Goal: Information Seeking & Learning: Learn about a topic

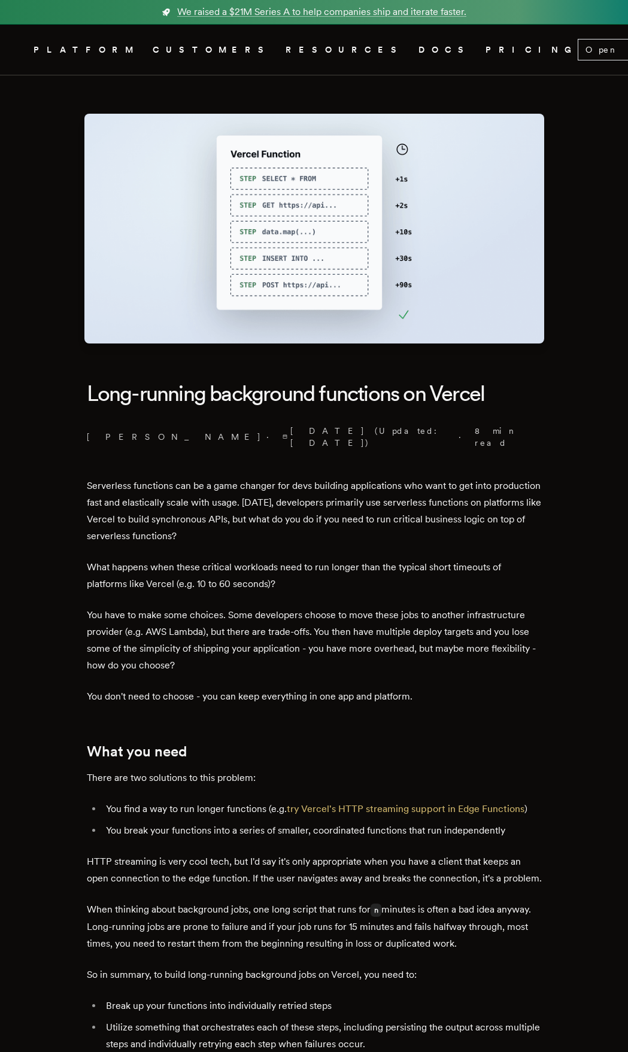
click at [338, 523] on p "Serverless functions can be a game changer for devs building applications who w…" at bounding box center [314, 511] width 455 height 67
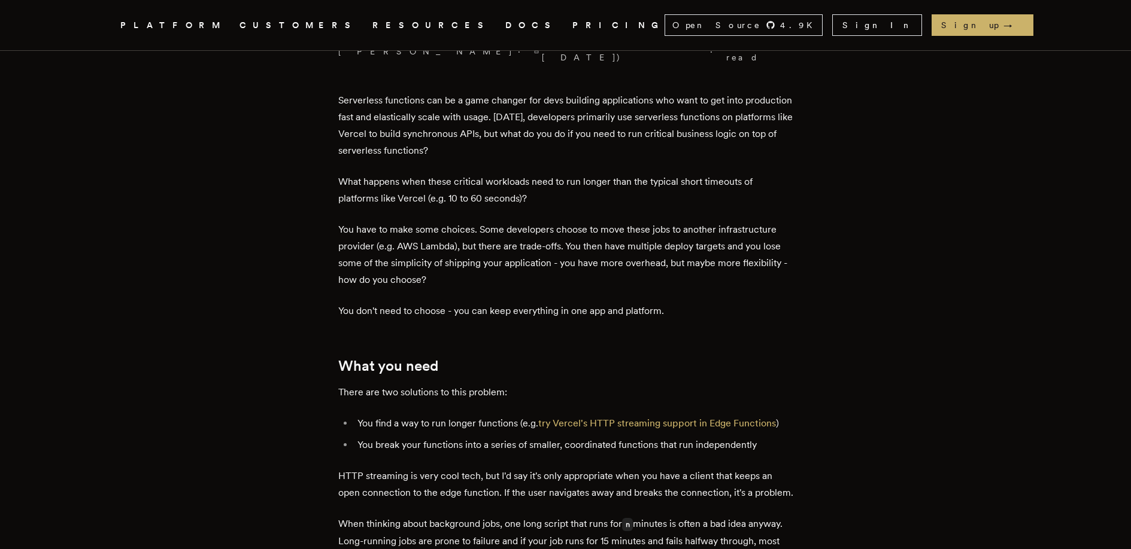
scroll to position [420, 0]
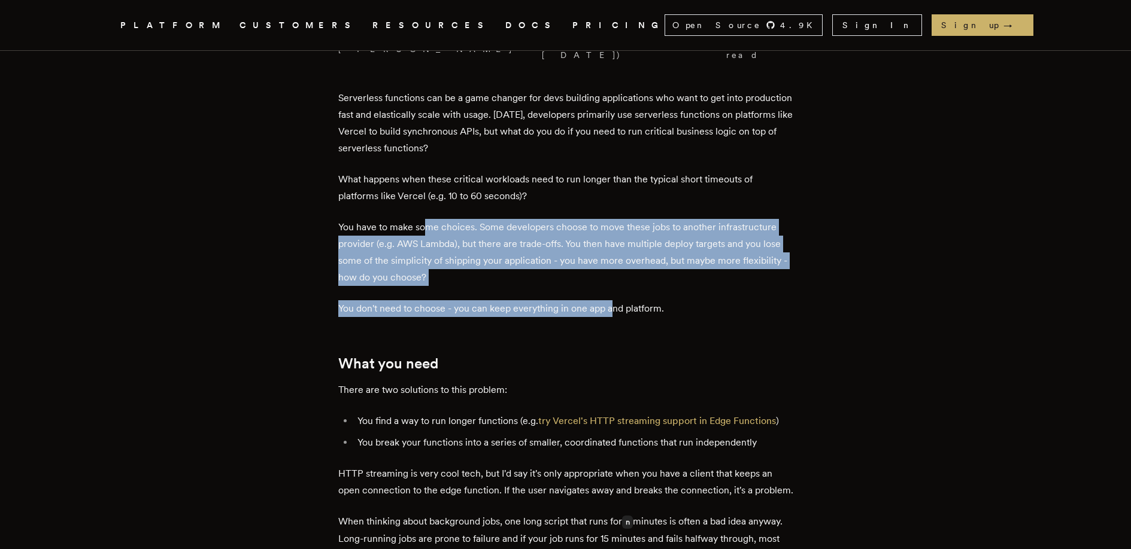
drag, startPoint x: 433, startPoint y: 219, endPoint x: 615, endPoint y: 305, distance: 201.6
click at [615, 305] on p "You don't need to choose - you can keep everything in one app and platform." at bounding box center [565, 308] width 455 height 17
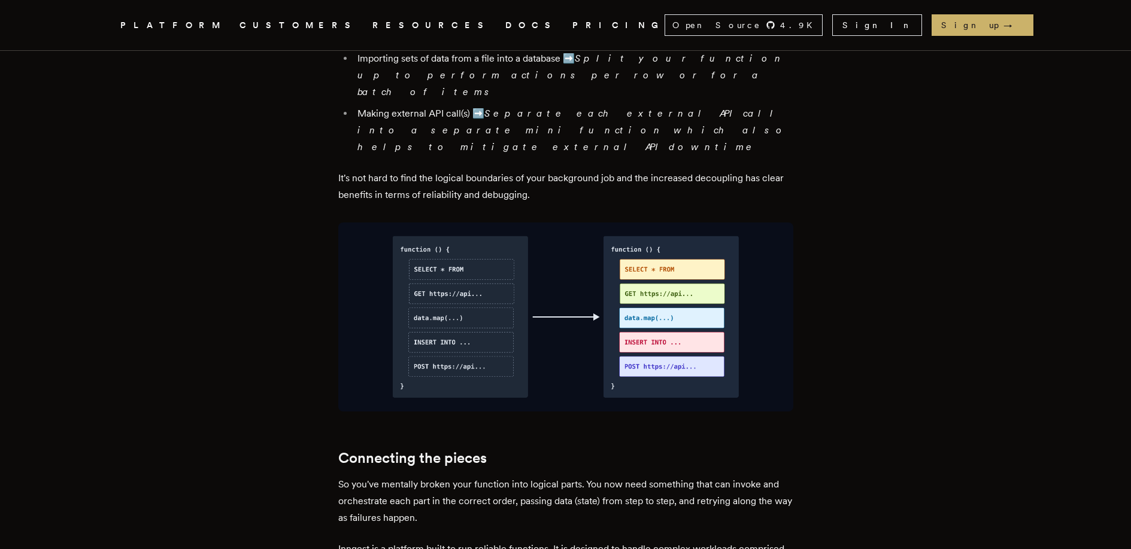
scroll to position [1238, 0]
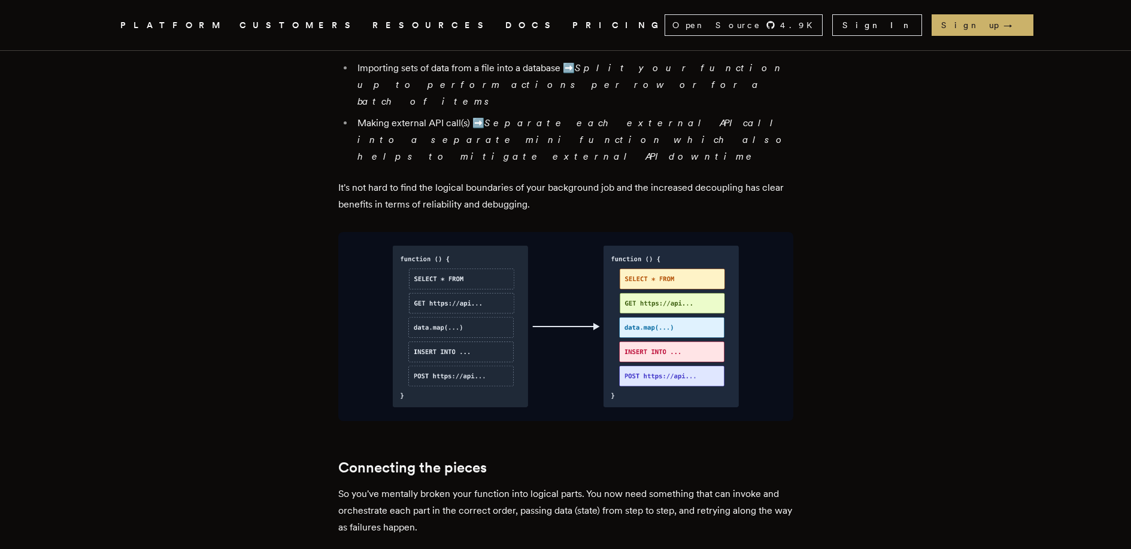
click at [566, 253] on img at bounding box center [565, 327] width 455 height 190
click at [566, 348] on img at bounding box center [565, 327] width 455 height 190
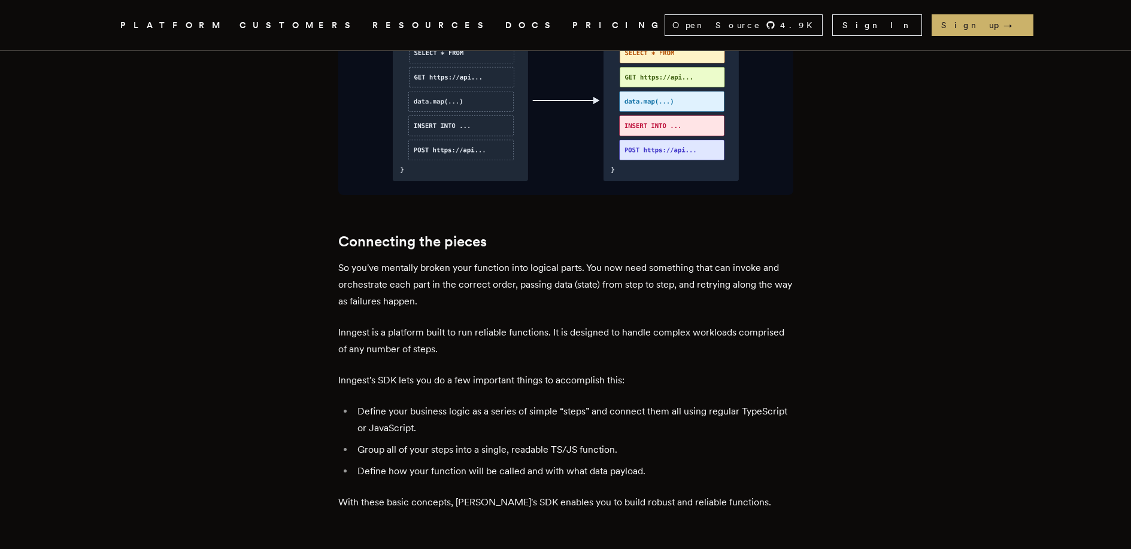
scroll to position [1754, 0]
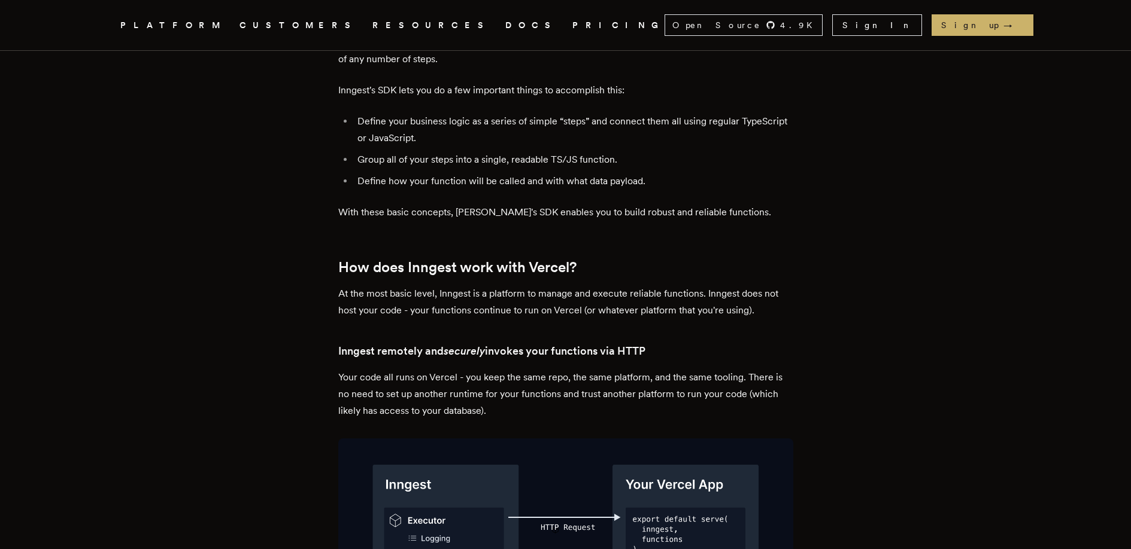
click at [566, 369] on p "Your code all runs on Vercel - you keep the same repo, the same platform, and t…" at bounding box center [565, 394] width 455 height 50
